Goal: Information Seeking & Learning: Learn about a topic

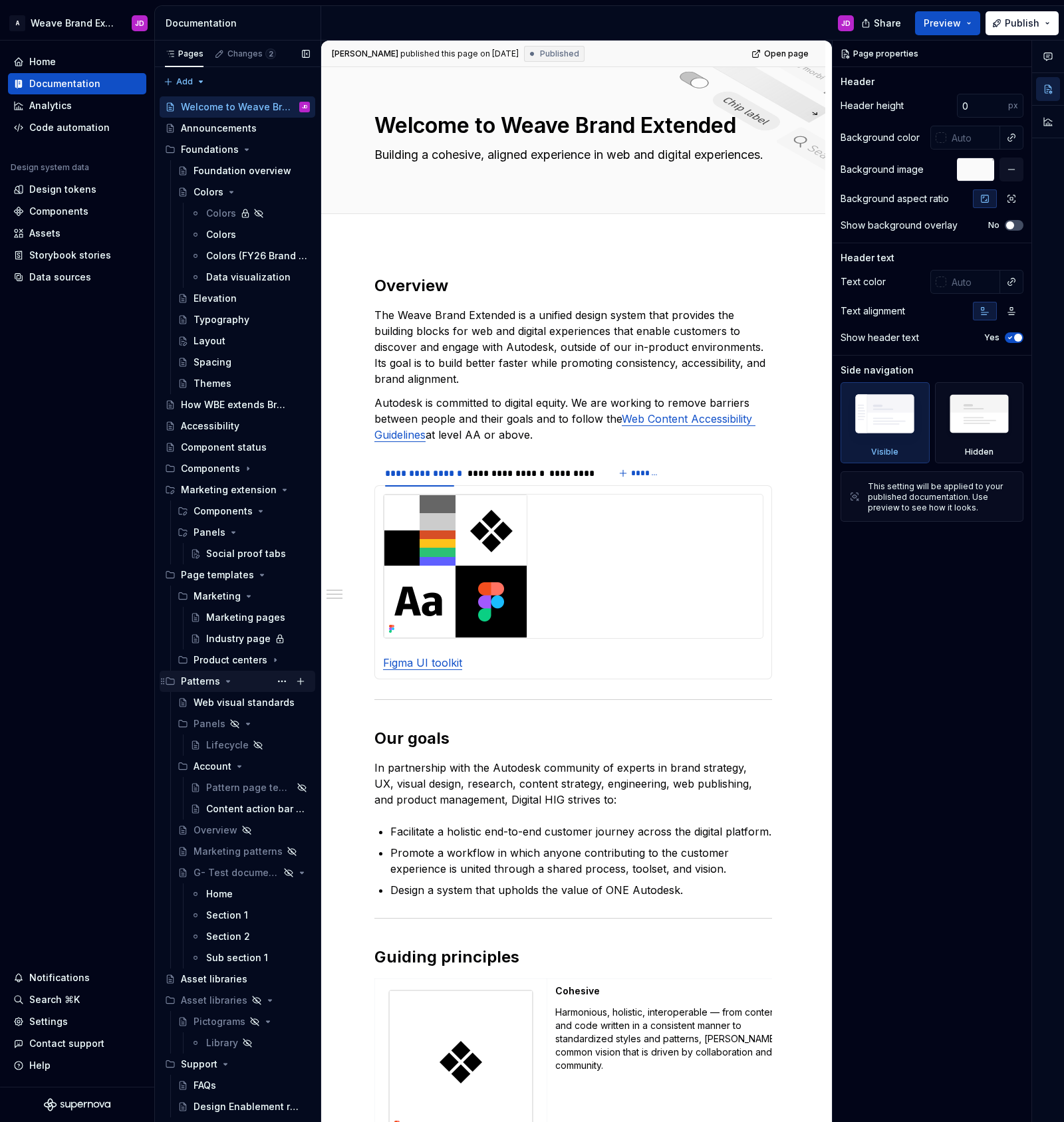
click at [227, 681] on icon "Page tree" at bounding box center [227, 680] width 11 height 11
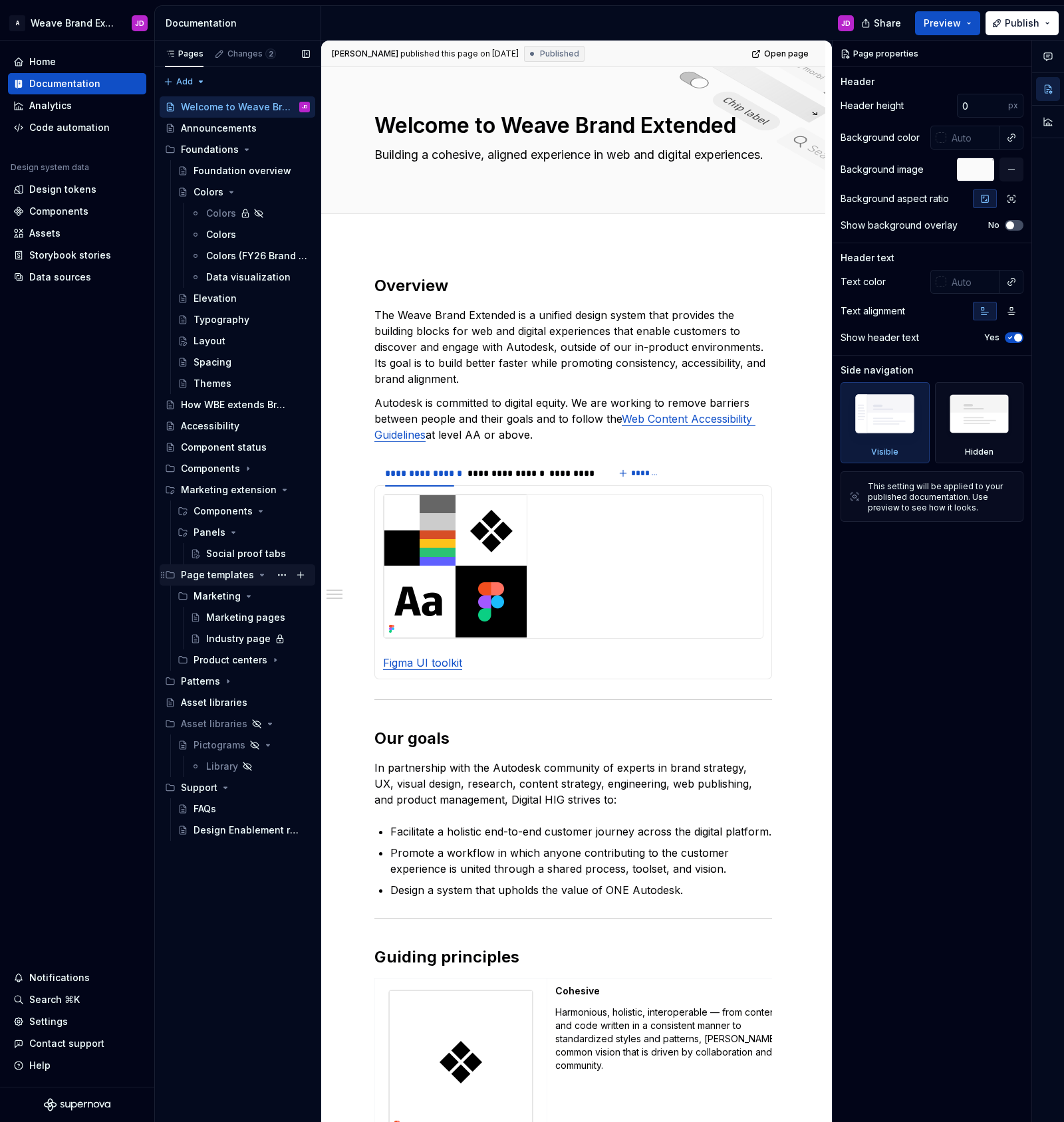
click at [257, 573] on icon "Page tree" at bounding box center [262, 574] width 11 height 11
click at [257, 571] on icon "Page tree" at bounding box center [262, 574] width 11 height 11
click at [233, 639] on div "Industry page" at bounding box center [230, 639] width 49 height 13
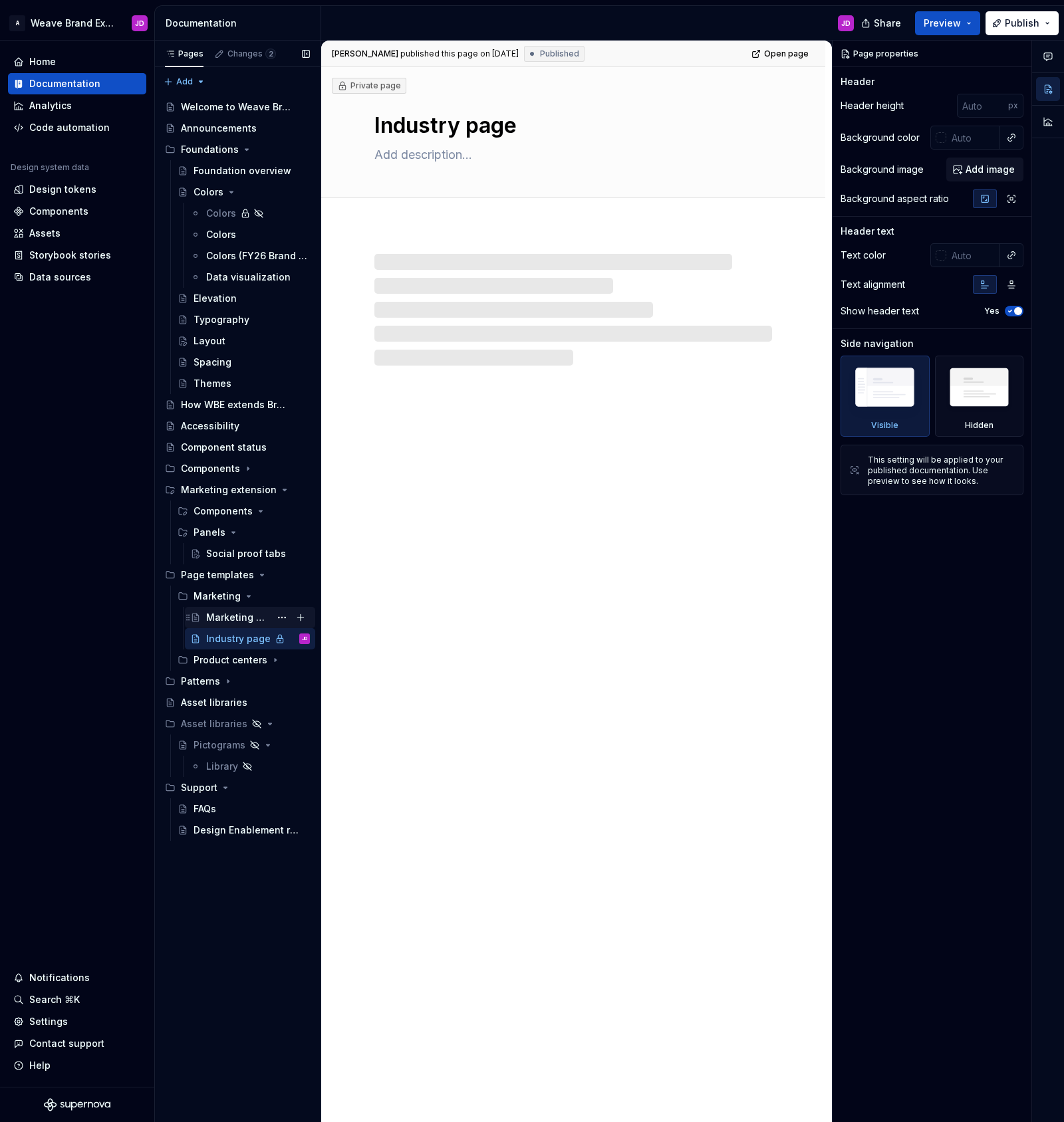
click at [219, 615] on div "Marketing pages" at bounding box center [238, 617] width 64 height 13
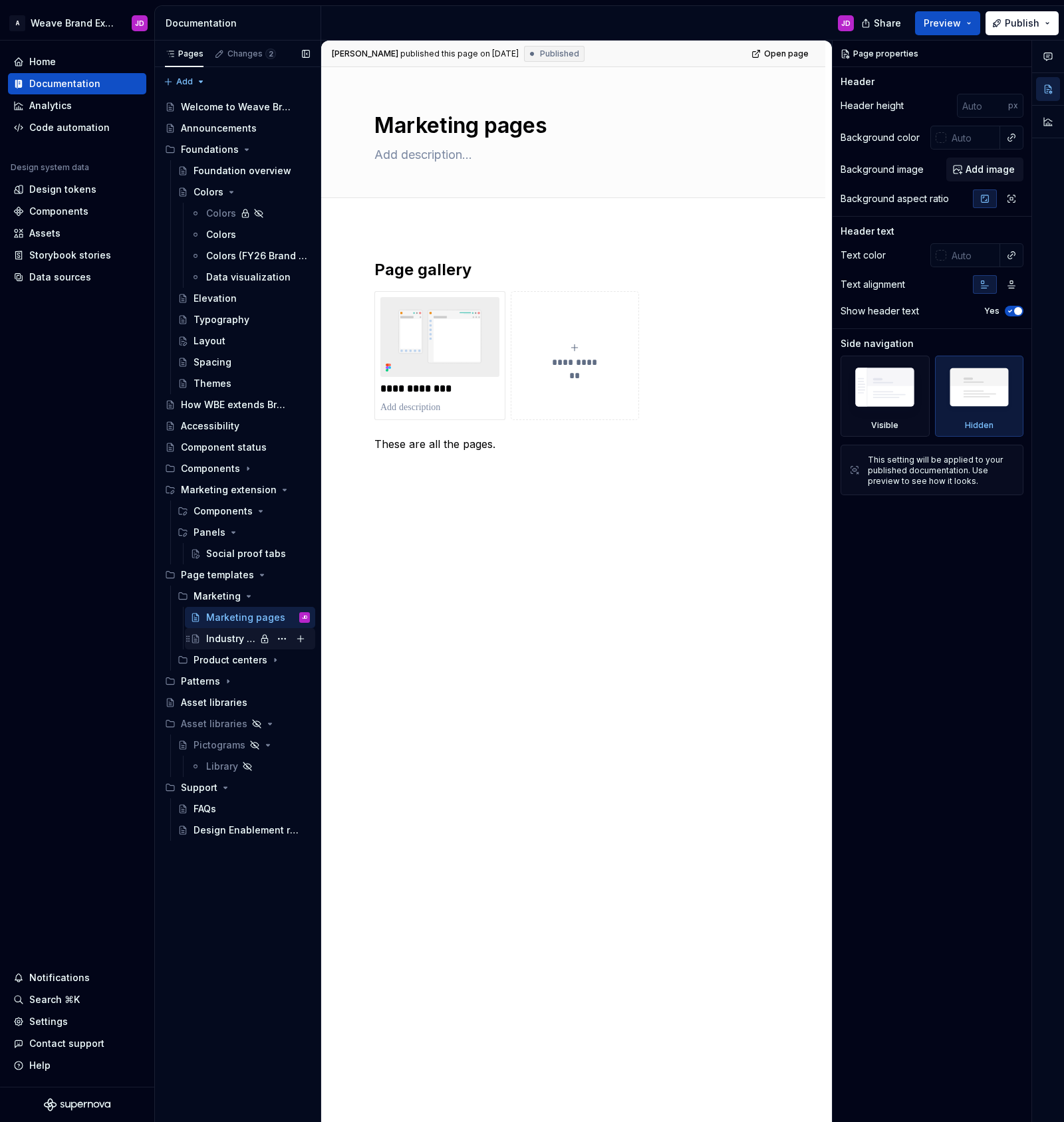
drag, startPoint x: 218, startPoint y: 639, endPoint x: 224, endPoint y: 640, distance: 6.1
click at [218, 639] on div "Industry page" at bounding box center [230, 639] width 49 height 13
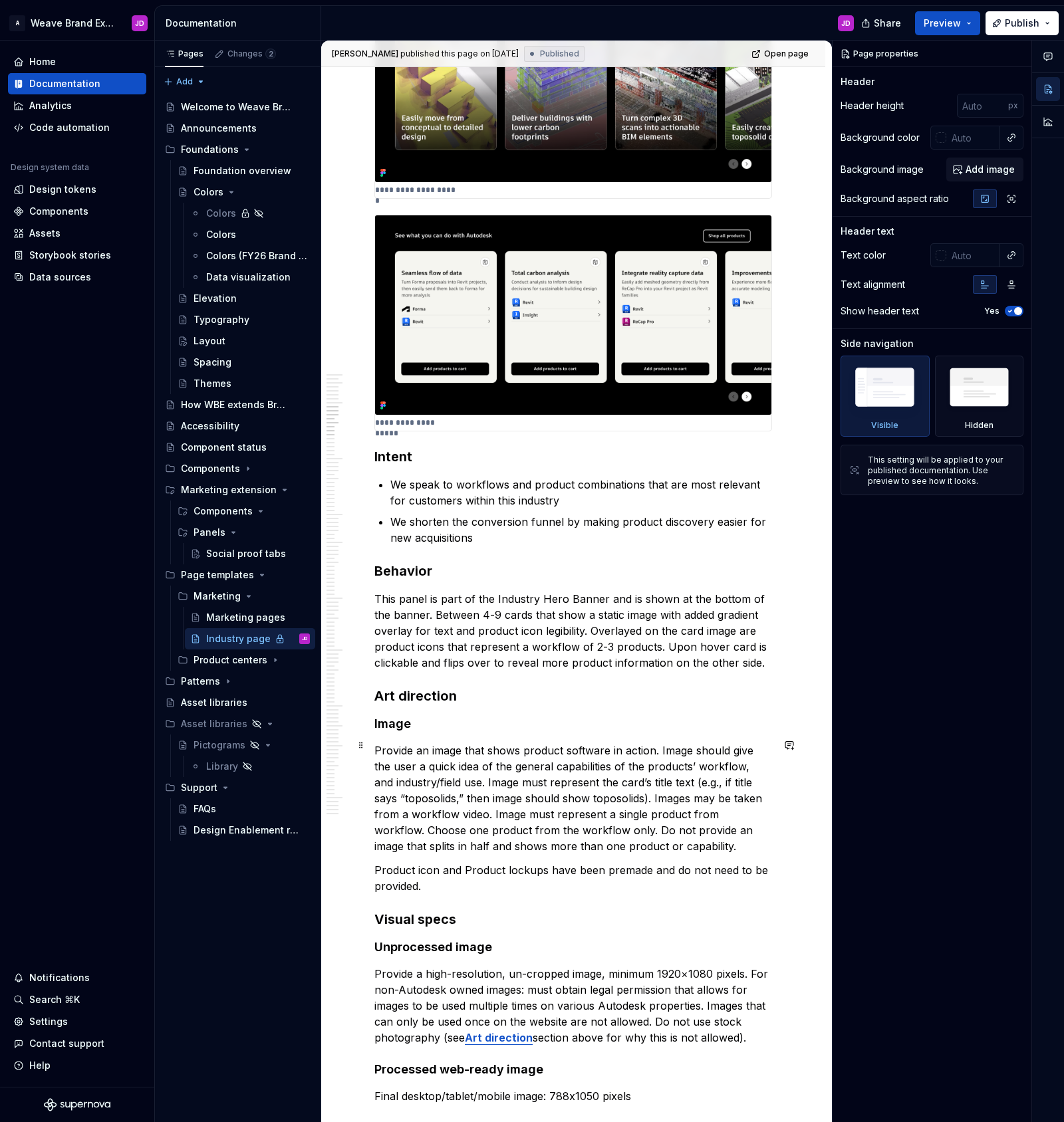
scroll to position [1157, 0]
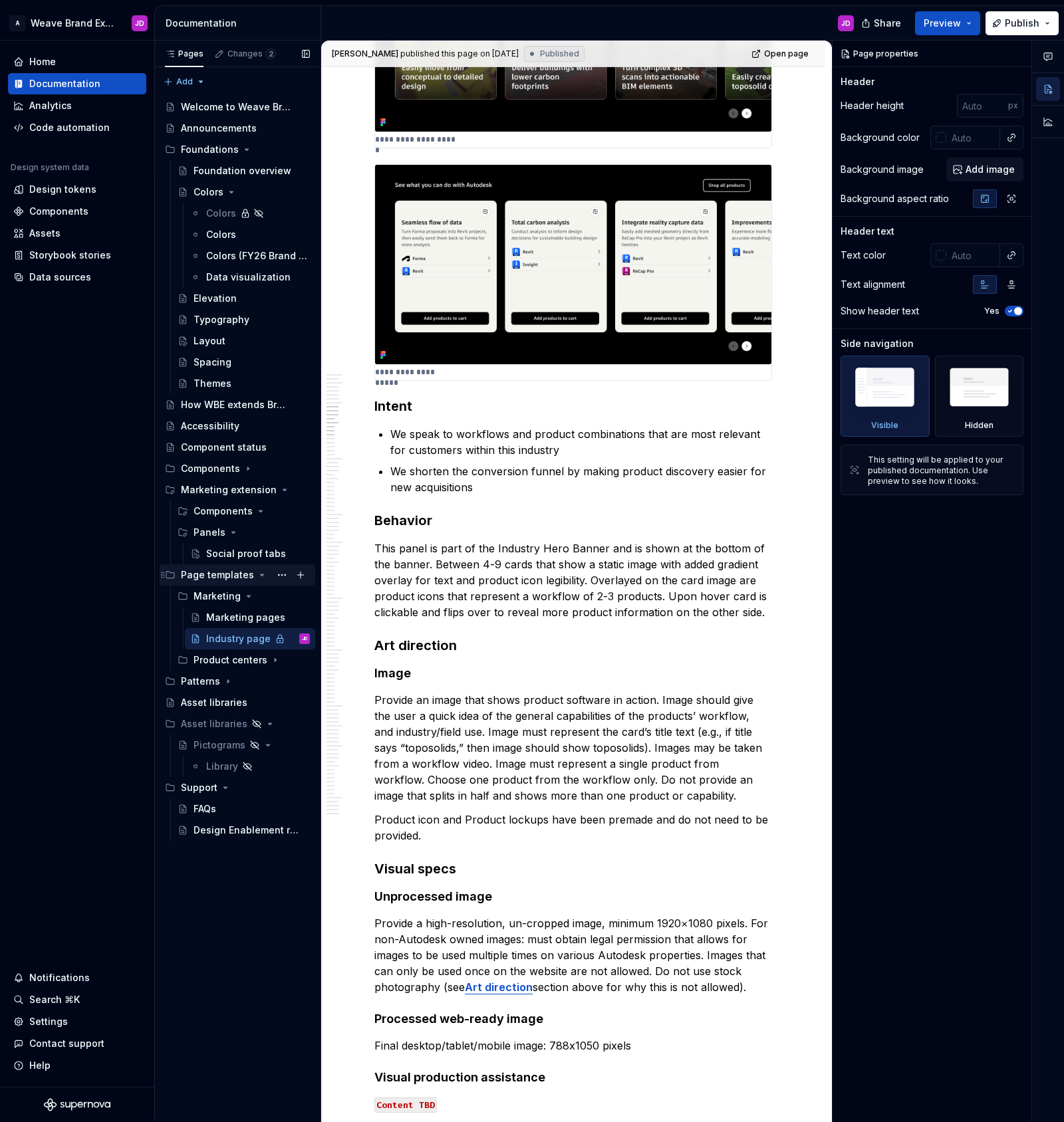
click at [257, 574] on icon "Page tree" at bounding box center [262, 574] width 11 height 11
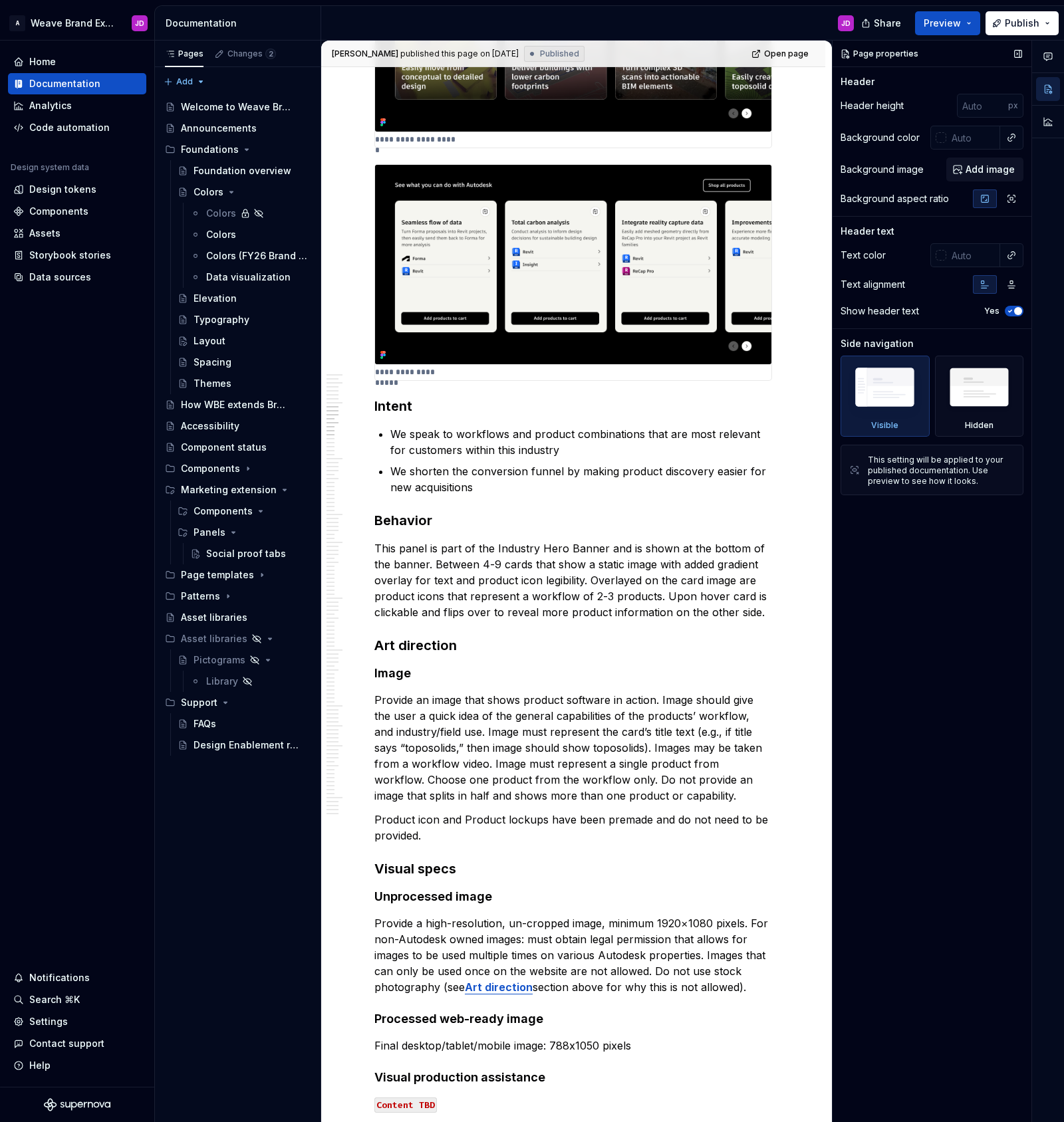
type textarea "*"
